Goal: Task Accomplishment & Management: Use online tool/utility

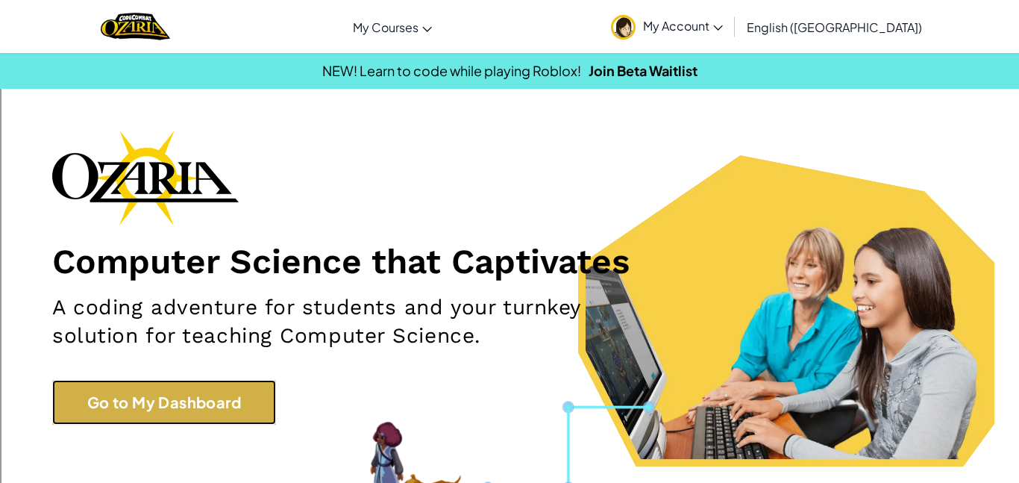
click at [161, 411] on link "Go to My Dashboard" at bounding box center [164, 402] width 224 height 45
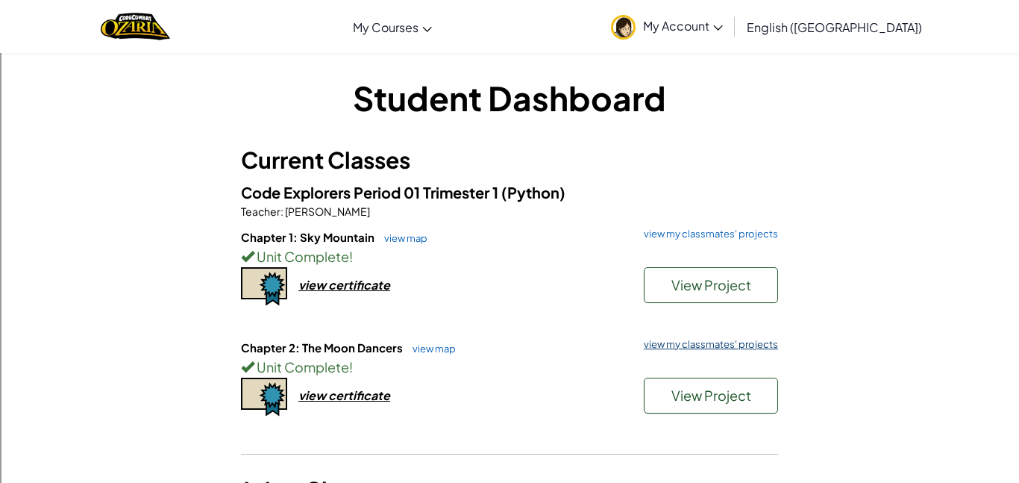
click at [740, 343] on link "view my classmates' projects" at bounding box center [708, 345] width 142 height 10
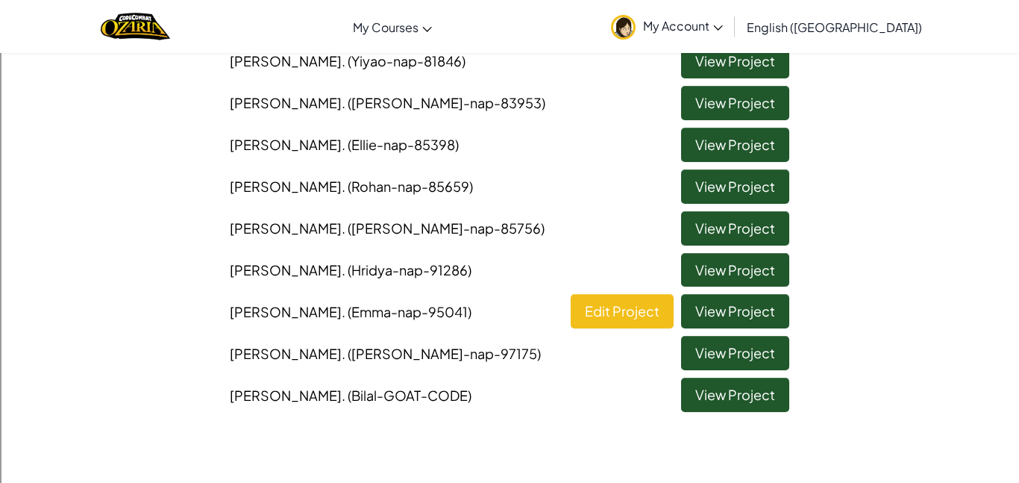
scroll to position [305, 0]
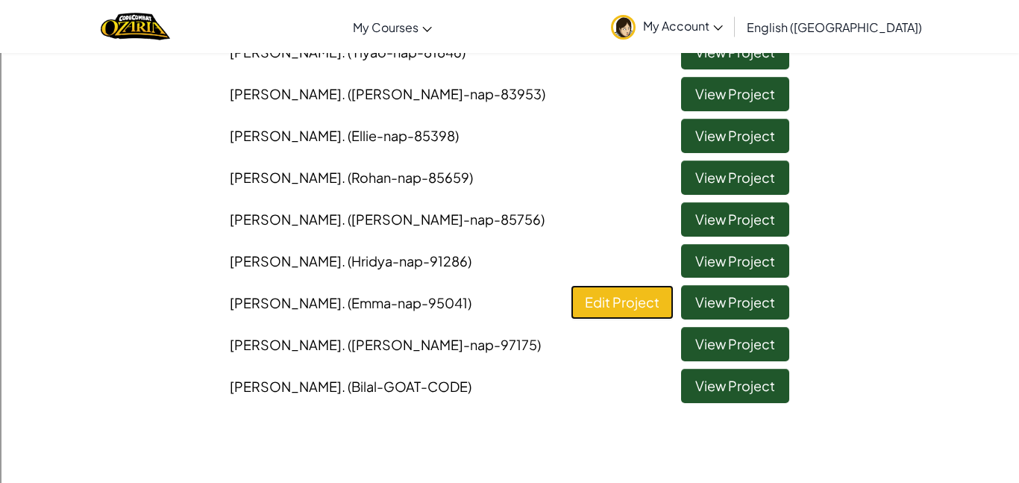
click at [605, 305] on link "Edit Project" at bounding box center [622, 302] width 103 height 34
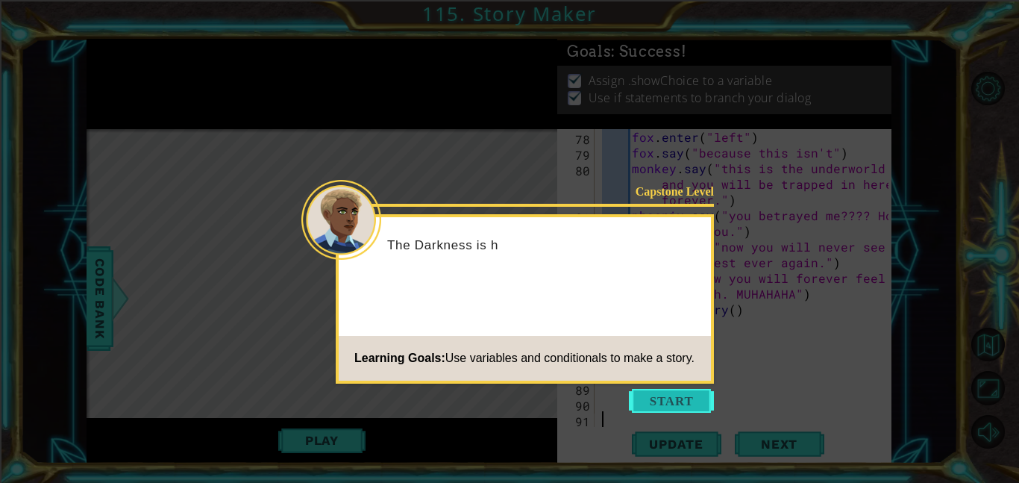
click at [690, 406] on button "Start" at bounding box center [671, 401] width 85 height 24
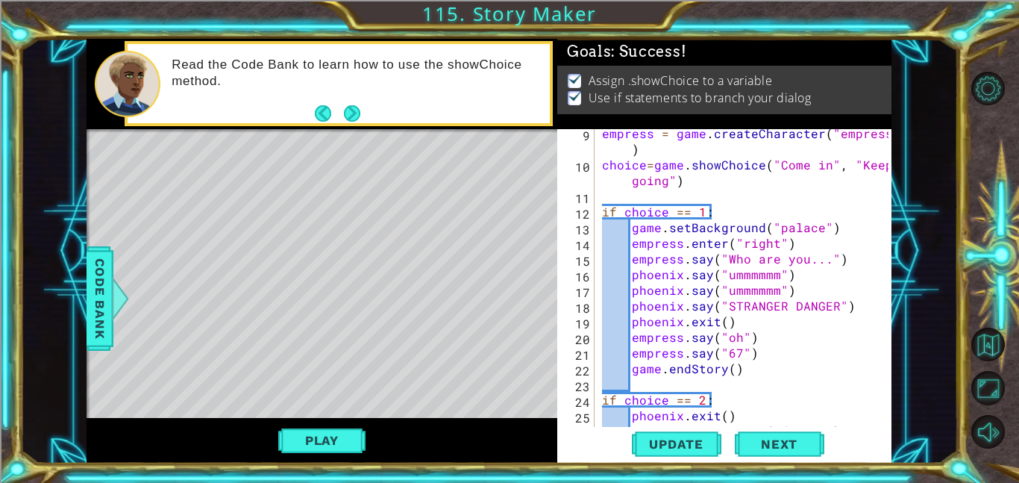
scroll to position [176, 0]
click at [738, 352] on div "empress = game . createCharacter ( "empress" ) choice = game . showChoice ( "Co…" at bounding box center [747, 297] width 297 height 345
drag, startPoint x: 758, startPoint y: 350, endPoint x: 635, endPoint y: 352, distance: 122.4
click at [635, 352] on div "empress = game . createCharacter ( "empress" ) choice = game . showChoice ( "Co…" at bounding box center [747, 297] width 297 height 345
type textarea "e"
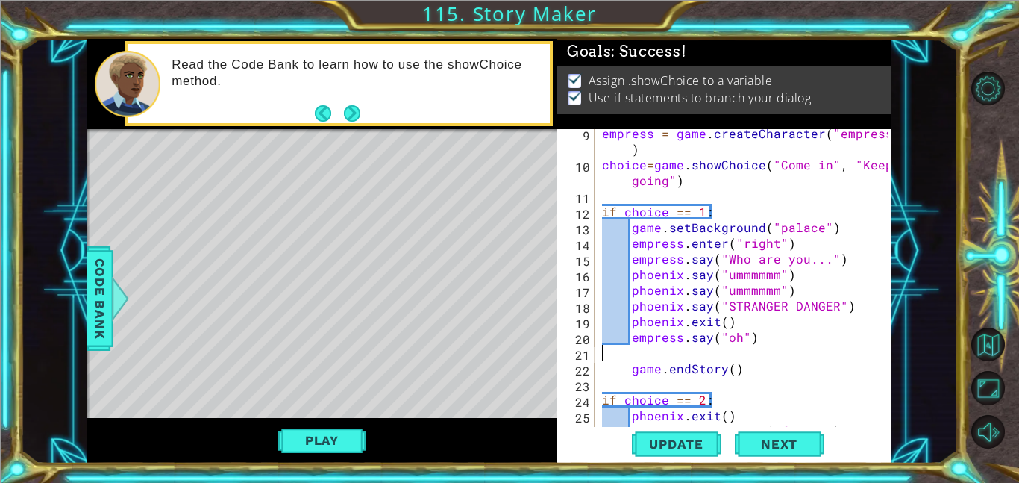
type textarea "empress.say("oh")"
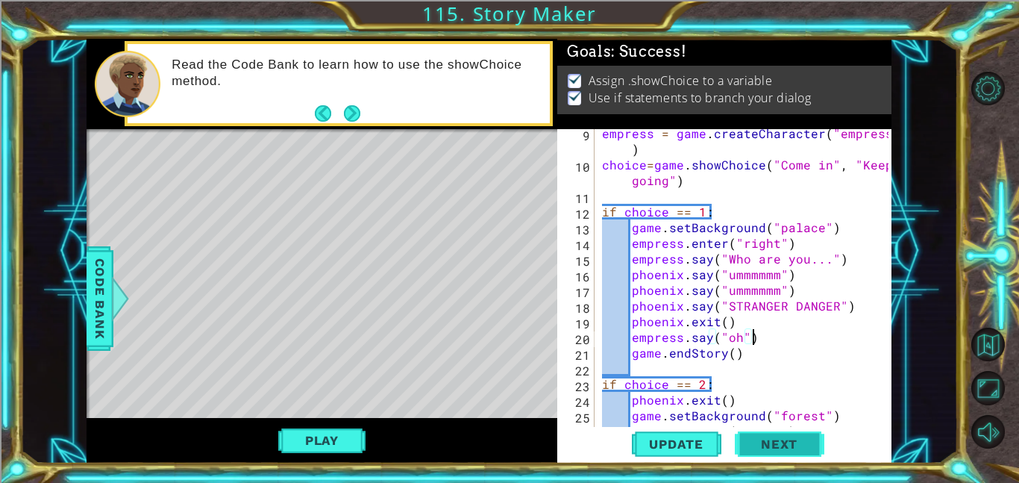
click at [758, 449] on span "Next" at bounding box center [779, 444] width 66 height 15
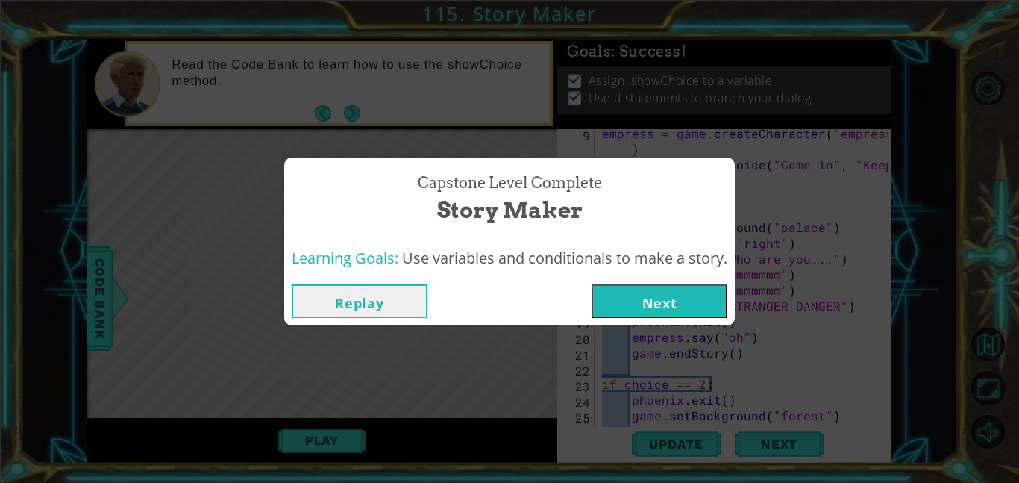
click at [649, 299] on button "Next" at bounding box center [660, 301] width 136 height 34
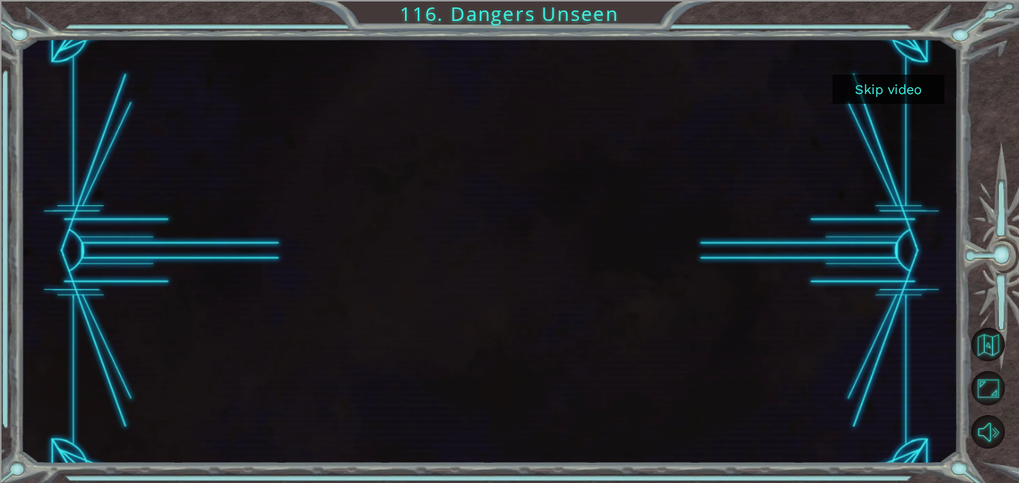
click at [887, 83] on button "Skip video" at bounding box center [889, 89] width 112 height 29
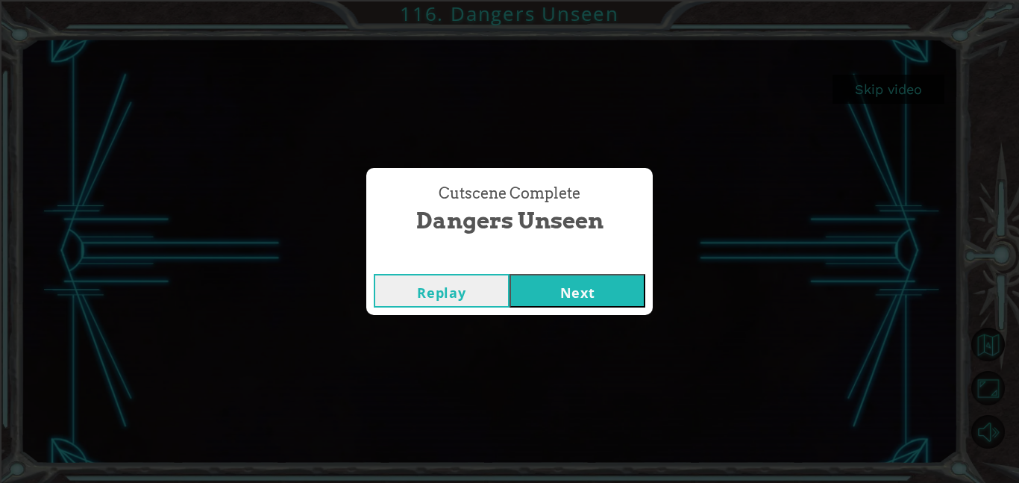
click at [616, 302] on button "Next" at bounding box center [578, 291] width 136 height 34
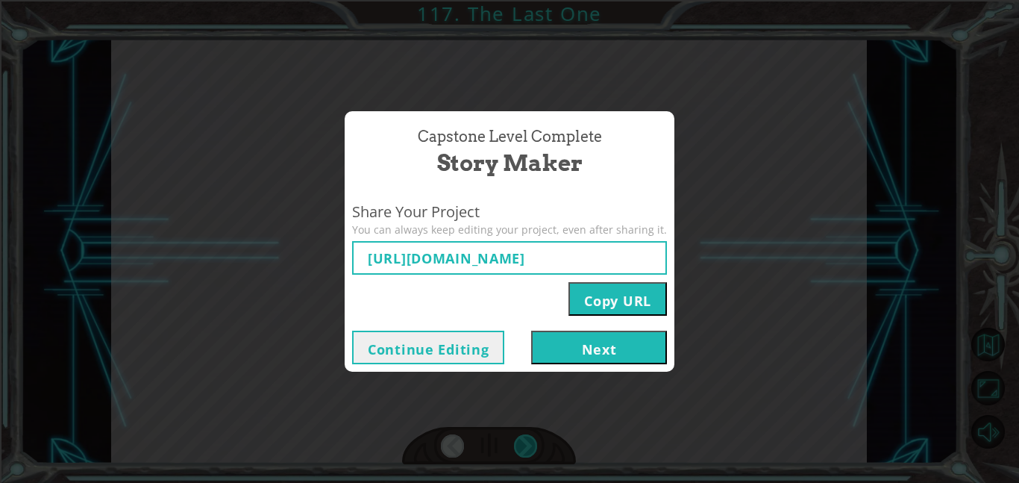
type input "[URL][DOMAIN_NAME]"
click at [631, 358] on button "Next" at bounding box center [599, 348] width 136 height 34
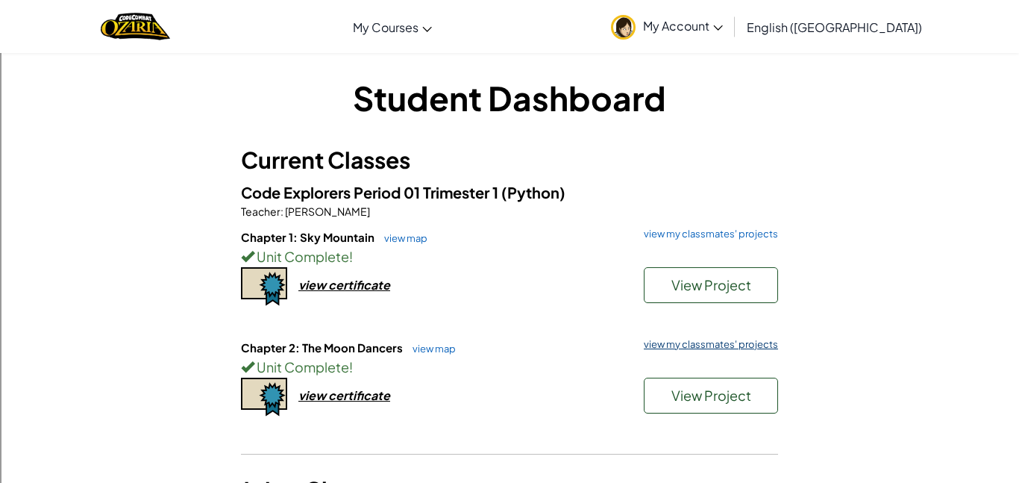
click at [730, 346] on link "view my classmates' projects" at bounding box center [708, 345] width 142 height 10
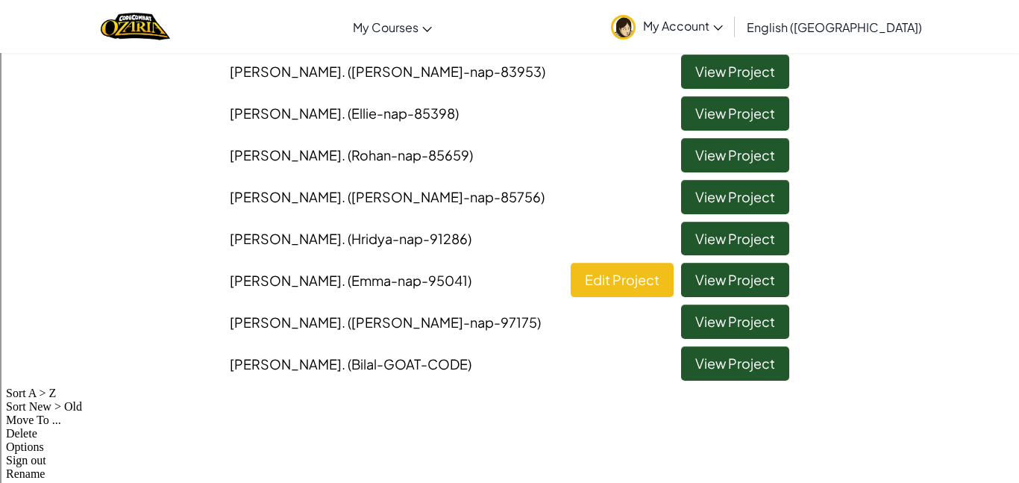
scroll to position [334, 0]
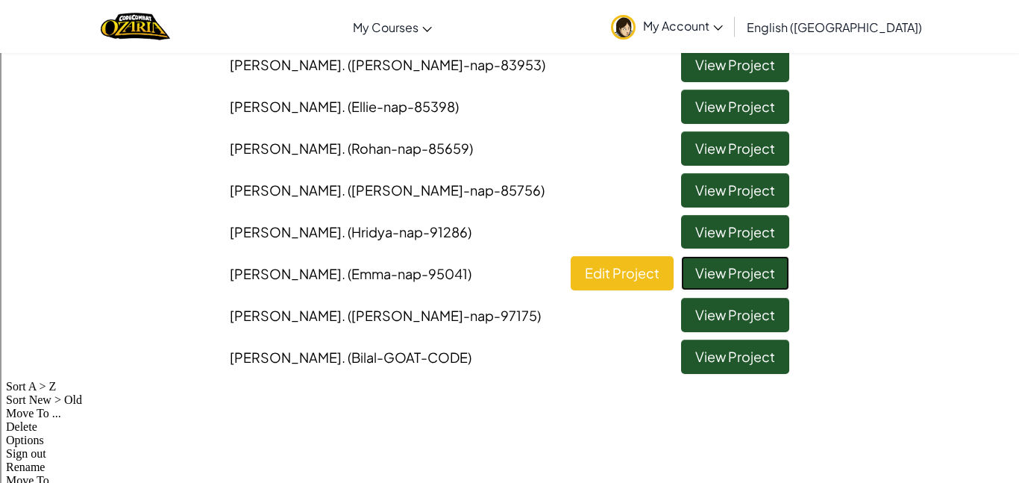
click at [766, 272] on link "View Project" at bounding box center [735, 273] width 108 height 34
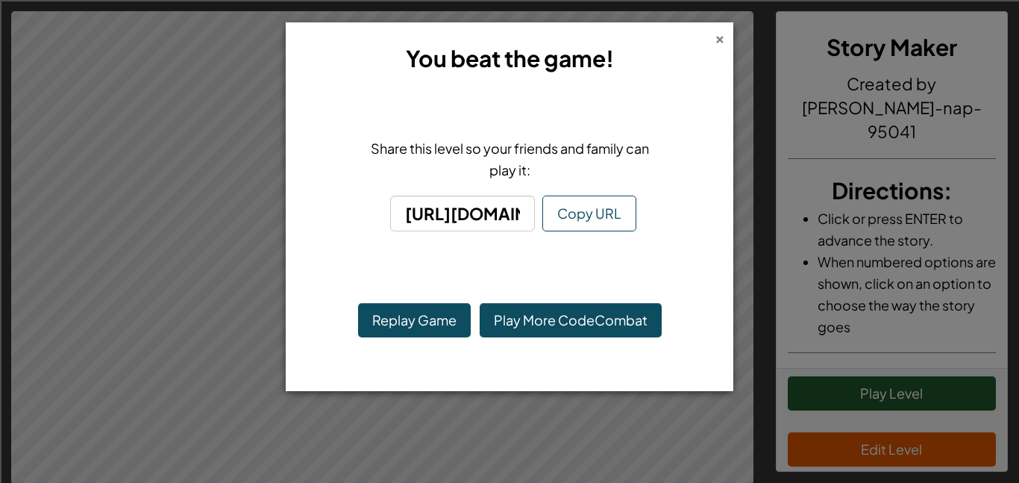
click at [722, 34] on div "×" at bounding box center [720, 37] width 10 height 16
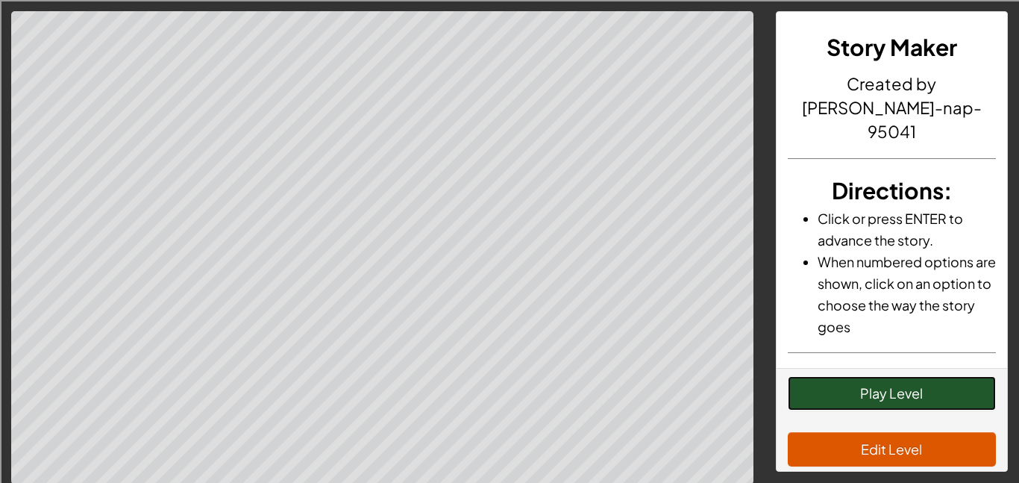
click at [927, 383] on button "Play Level" at bounding box center [892, 393] width 209 height 34
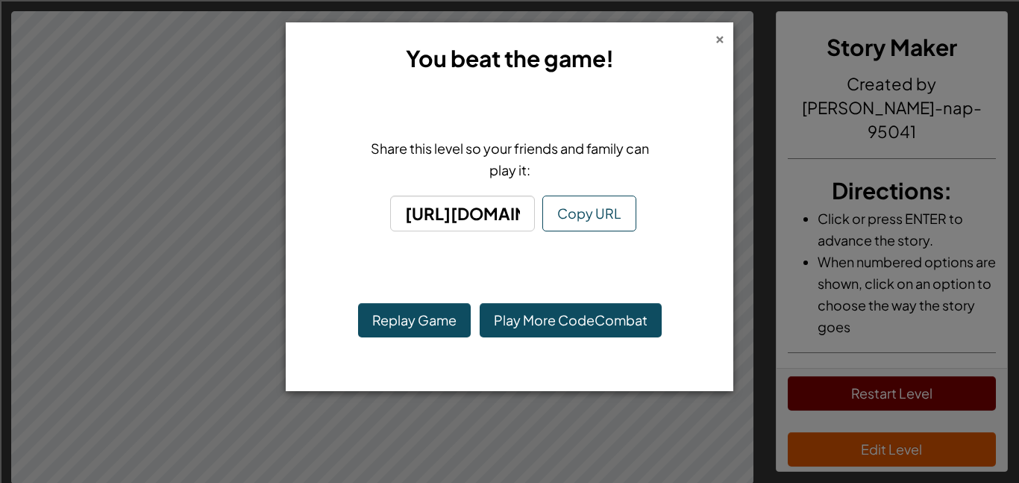
click at [720, 40] on div "×" at bounding box center [720, 37] width 10 height 16
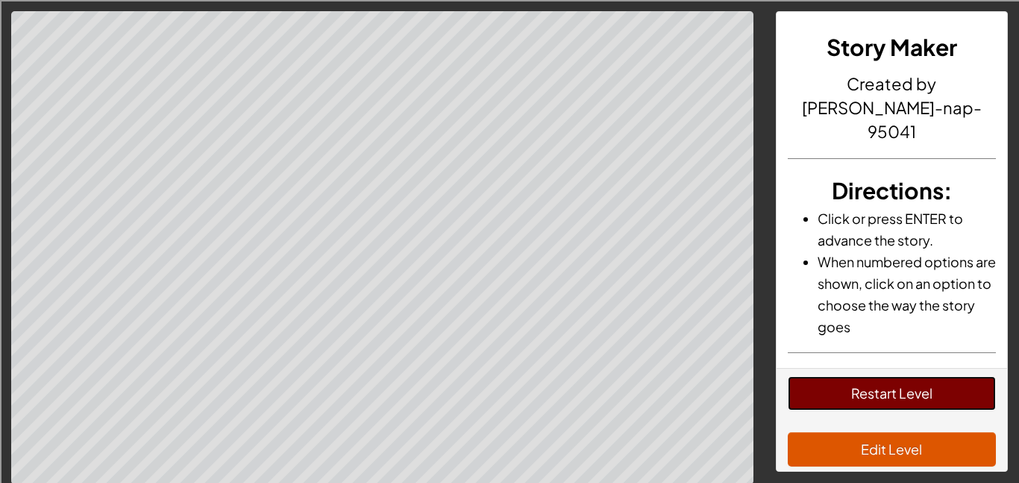
click at [931, 381] on button "Restart Level" at bounding box center [892, 393] width 209 height 34
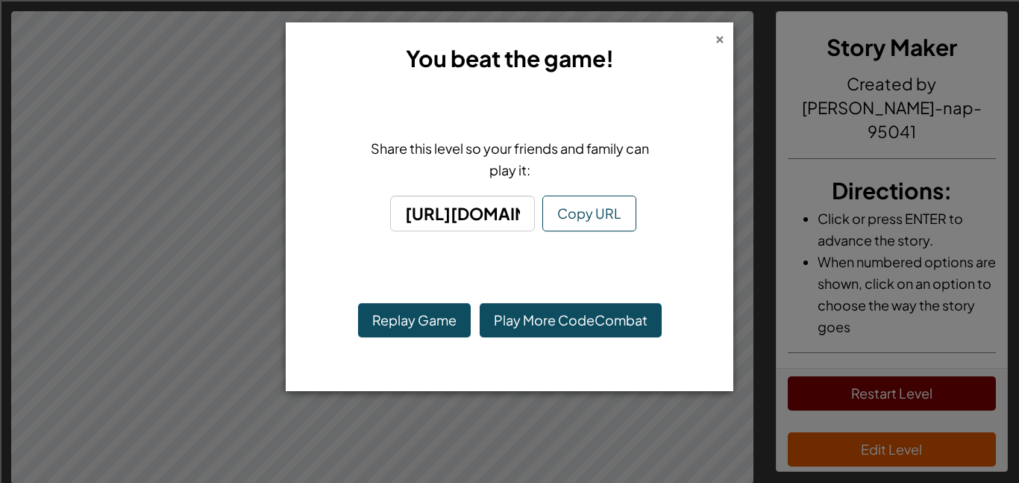
click at [720, 37] on div "×" at bounding box center [720, 37] width 10 height 16
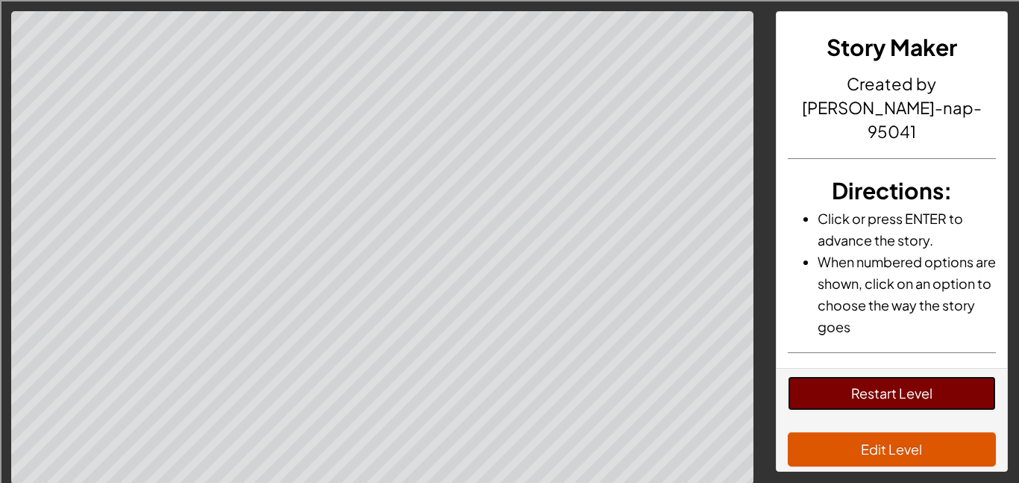
click at [895, 404] on button "Restart Level" at bounding box center [892, 393] width 209 height 34
click at [902, 384] on button "Restart Level" at bounding box center [892, 393] width 209 height 34
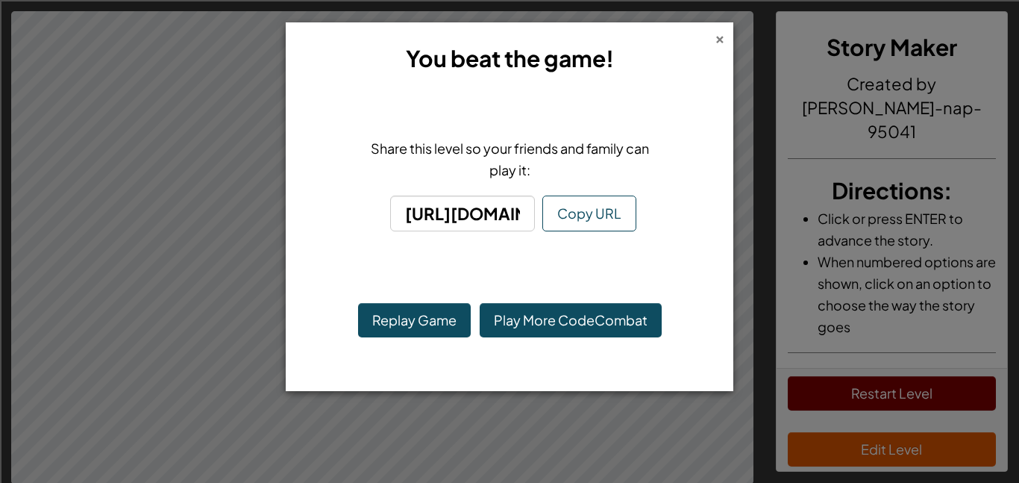
click at [720, 44] on div "×" at bounding box center [720, 37] width 10 height 16
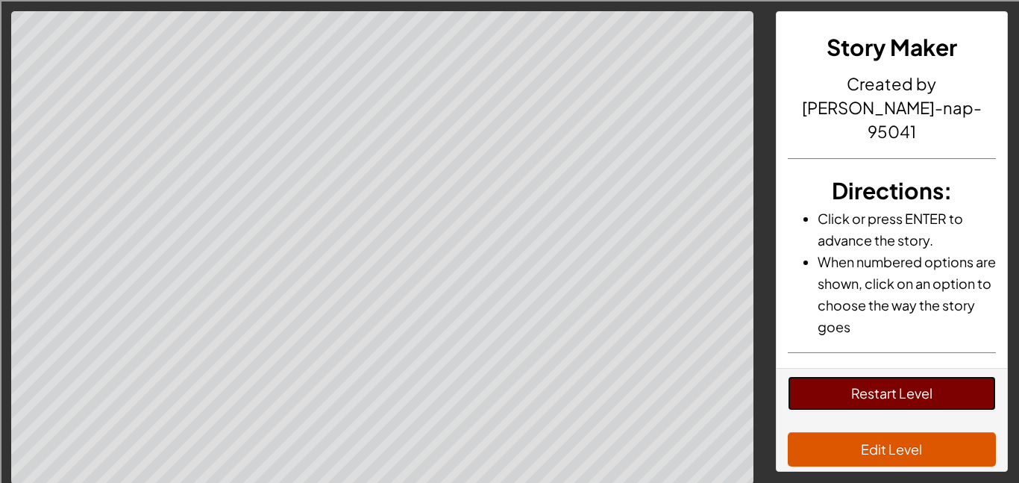
click at [875, 402] on button "Restart Level" at bounding box center [892, 393] width 209 height 34
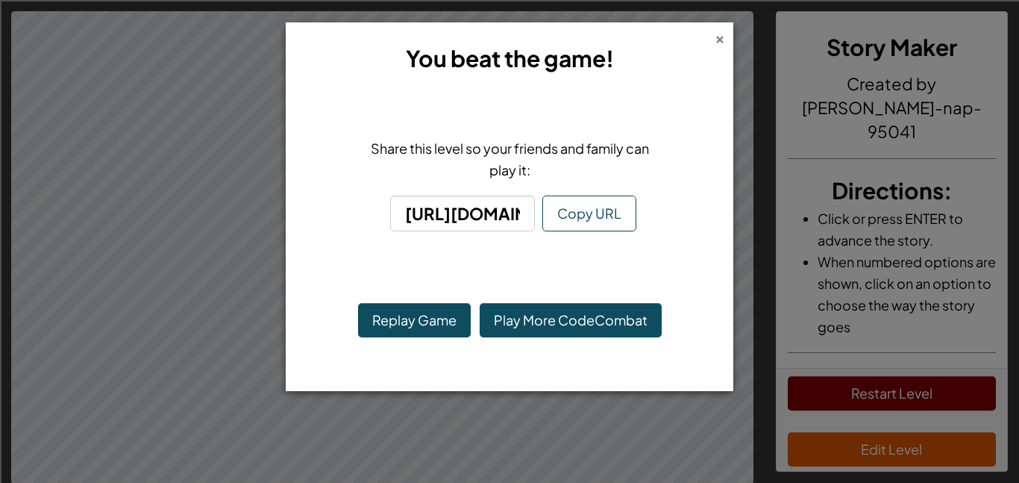
click at [722, 40] on div "×" at bounding box center [720, 37] width 10 height 16
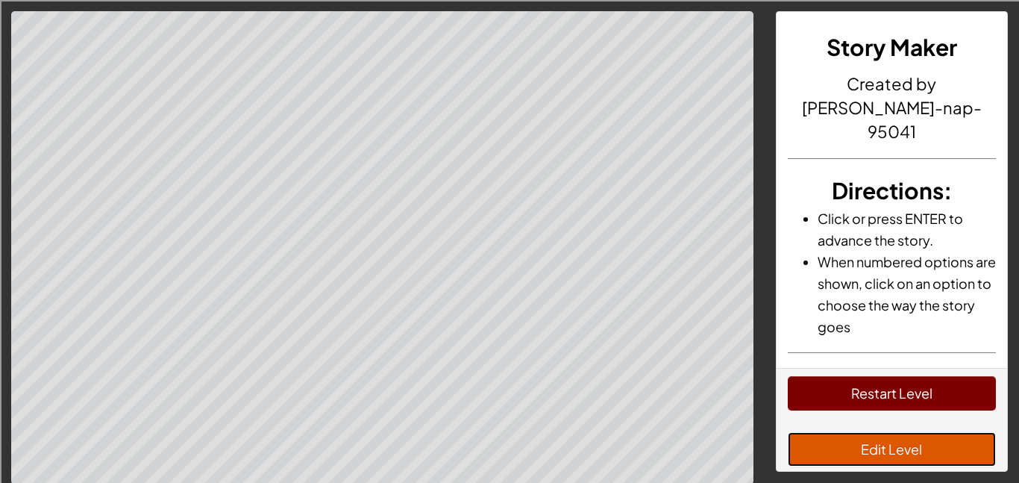
click at [934, 454] on button "Edit Level" at bounding box center [892, 449] width 209 height 34
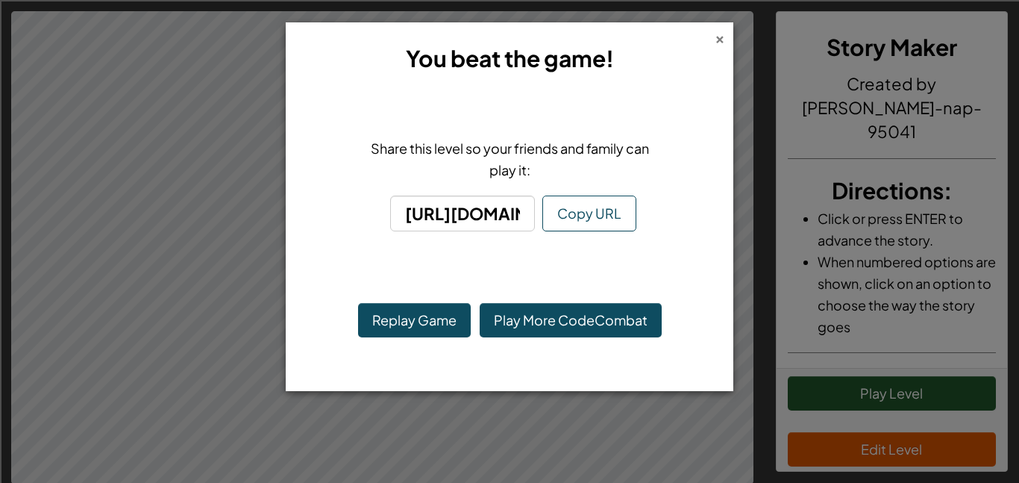
click at [716, 43] on div "×" at bounding box center [720, 37] width 10 height 16
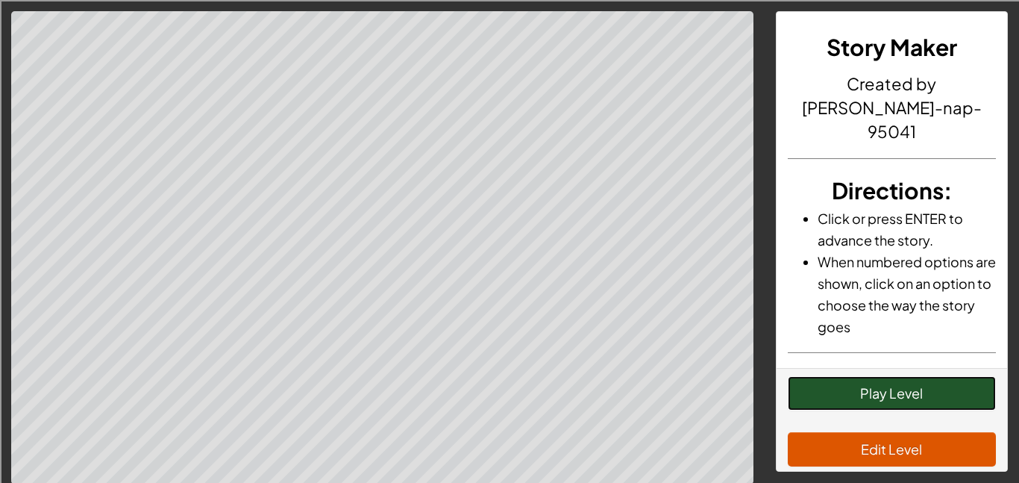
click at [902, 404] on button "Play Level" at bounding box center [892, 393] width 209 height 34
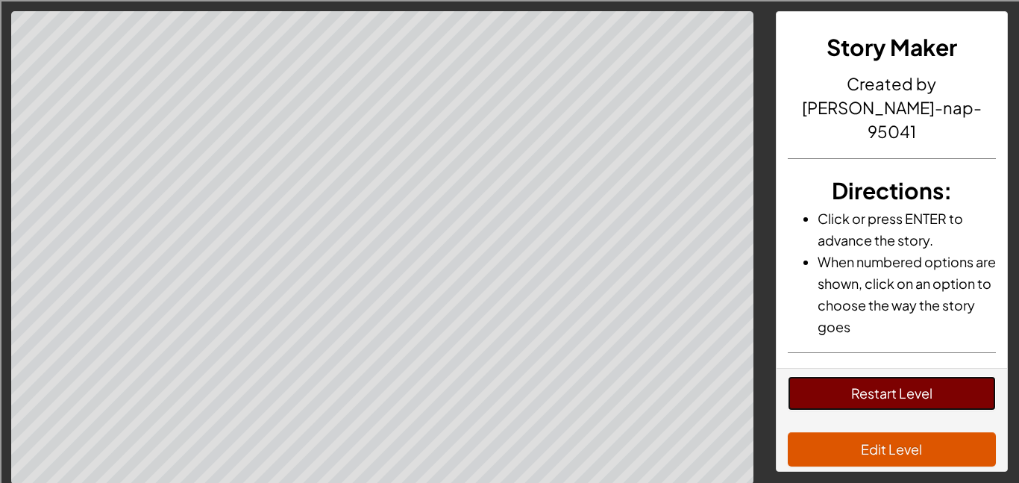
click at [897, 401] on button "Restart Level" at bounding box center [892, 393] width 209 height 34
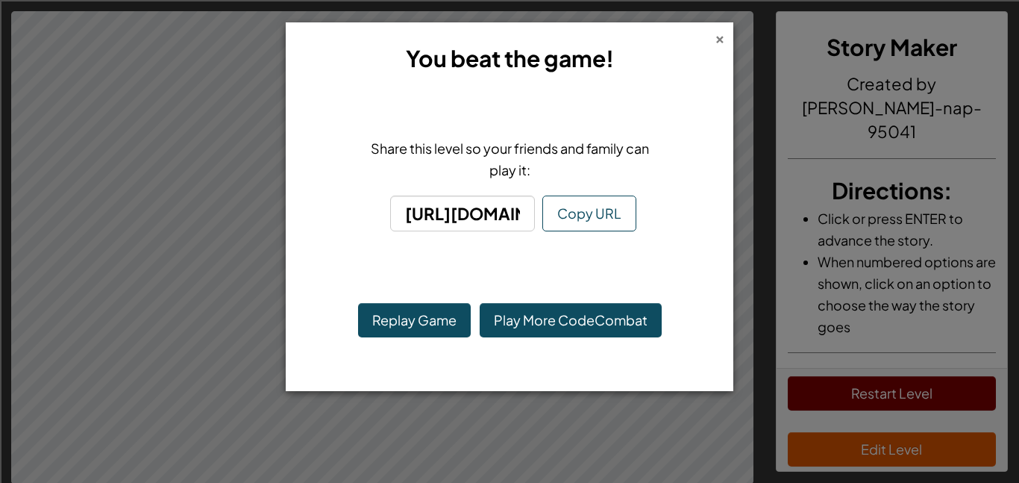
click at [720, 31] on div "×" at bounding box center [720, 37] width 10 height 16
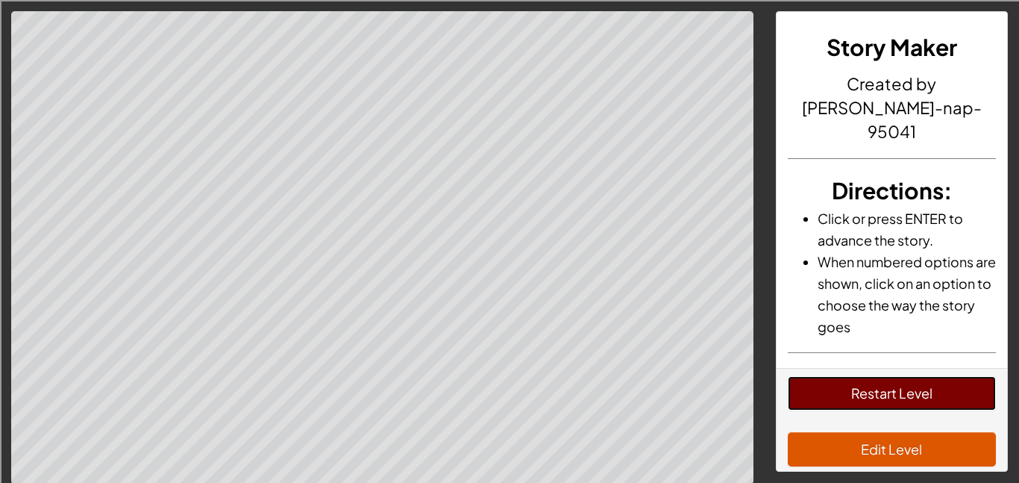
click at [952, 381] on button "Restart Level" at bounding box center [892, 393] width 209 height 34
click at [931, 390] on button "Restart Level" at bounding box center [892, 393] width 209 height 34
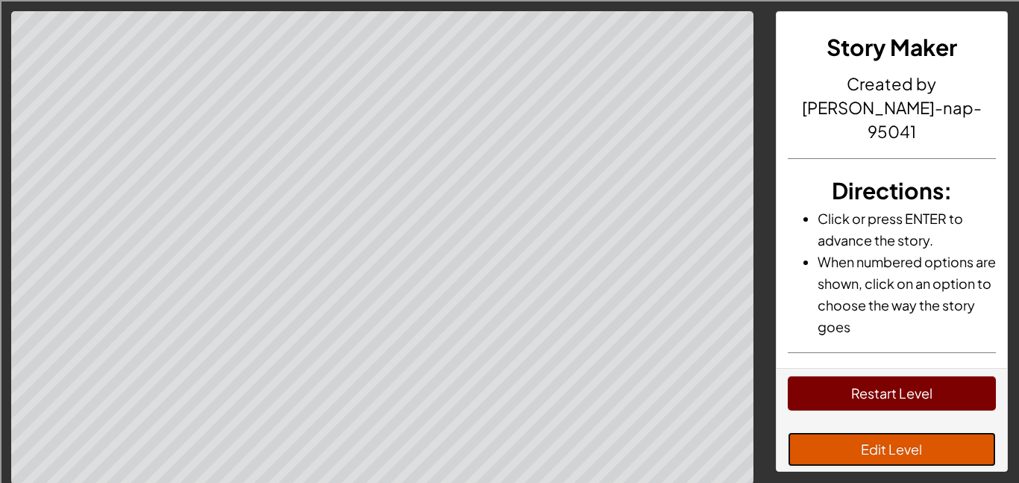
click at [896, 455] on button "Edit Level" at bounding box center [892, 449] width 209 height 34
